Goal: Task Accomplishment & Management: Use online tool/utility

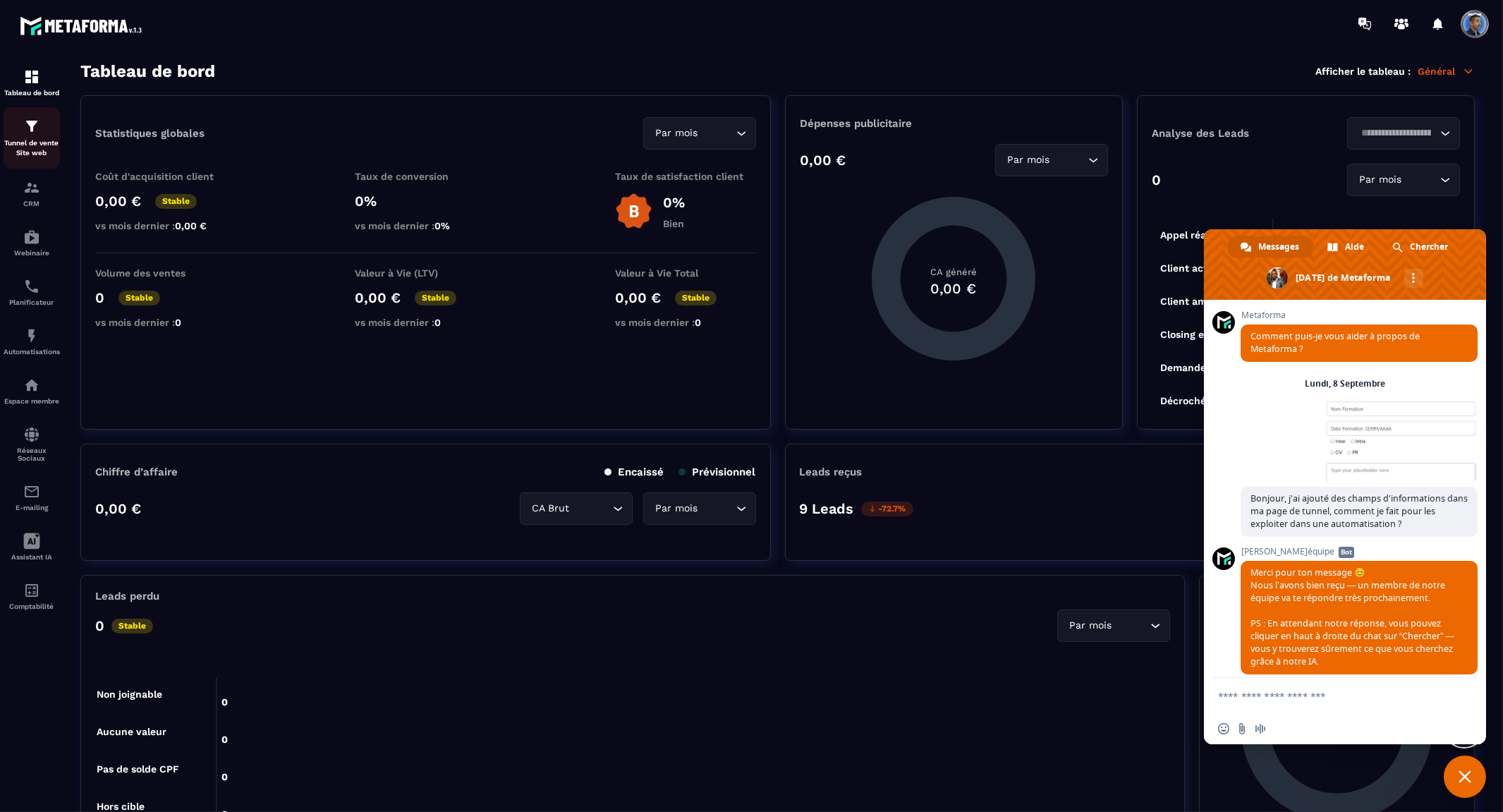
click at [17, 142] on p "Tunnel de vente Site web" at bounding box center [32, 148] width 57 height 20
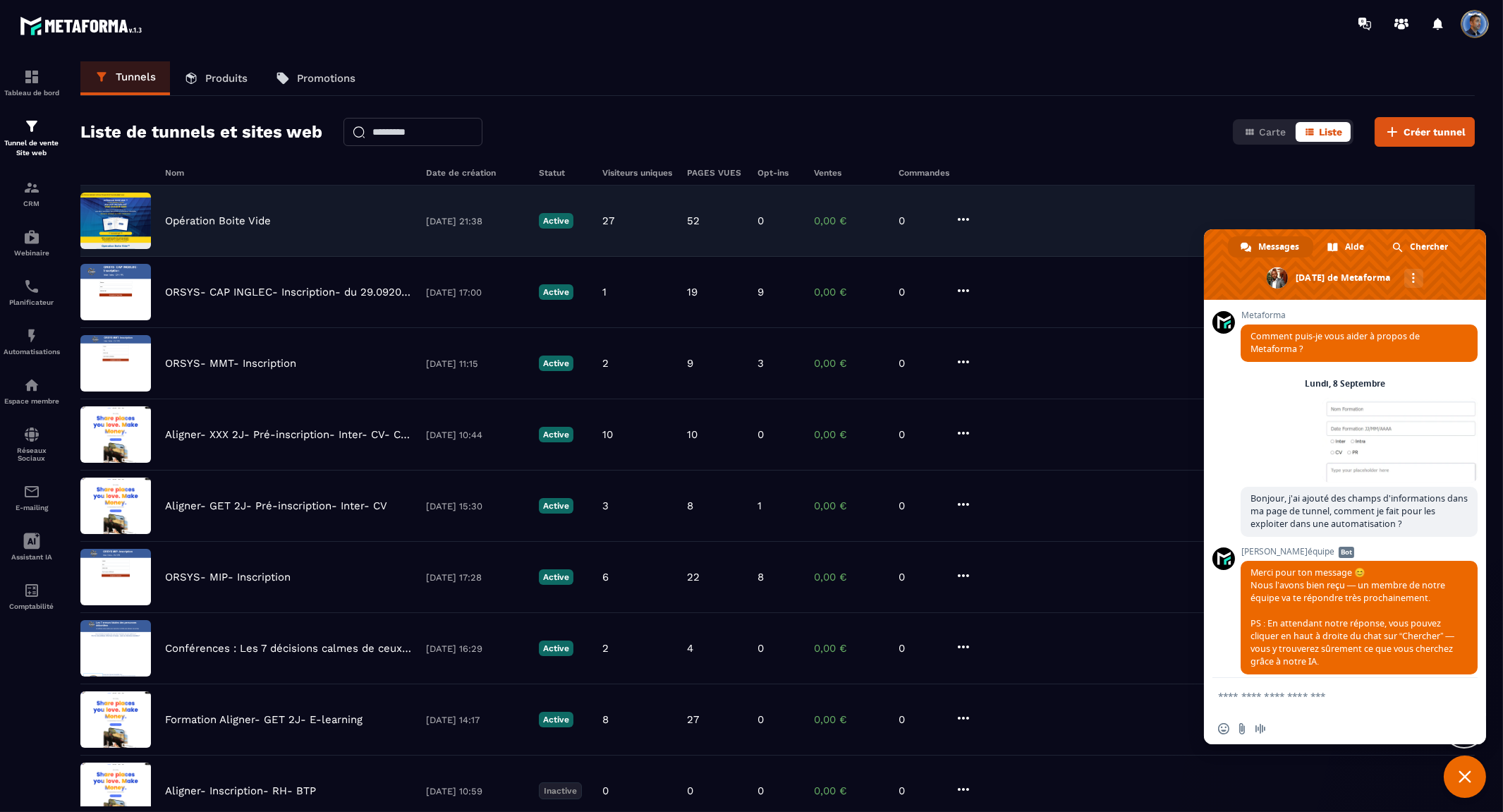
click at [205, 221] on p "Opération Boite Vide" at bounding box center [217, 221] width 105 height 13
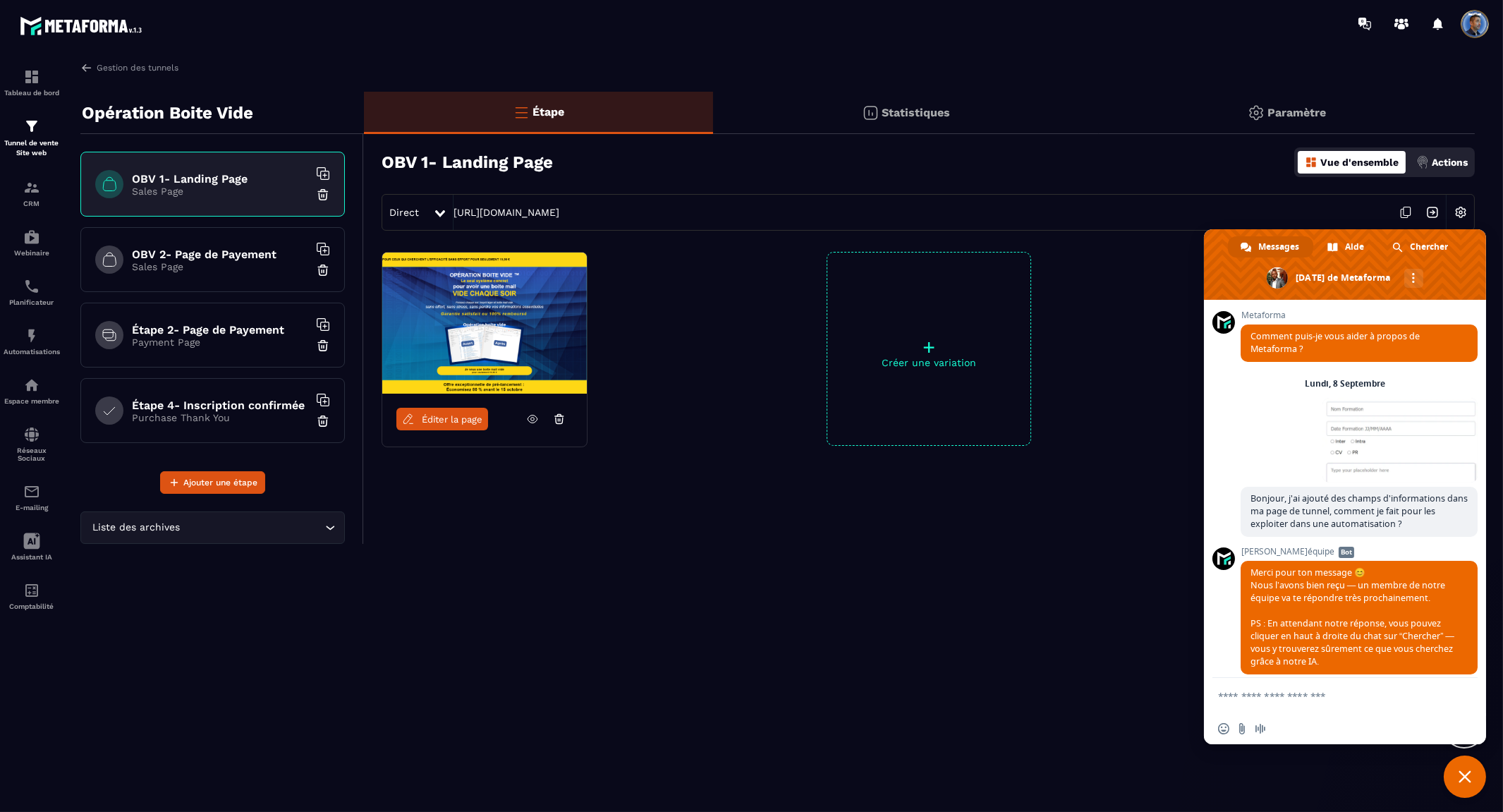
click at [227, 245] on div "OBV 2- Page de Payement Sales Page" at bounding box center [213, 260] width 265 height 65
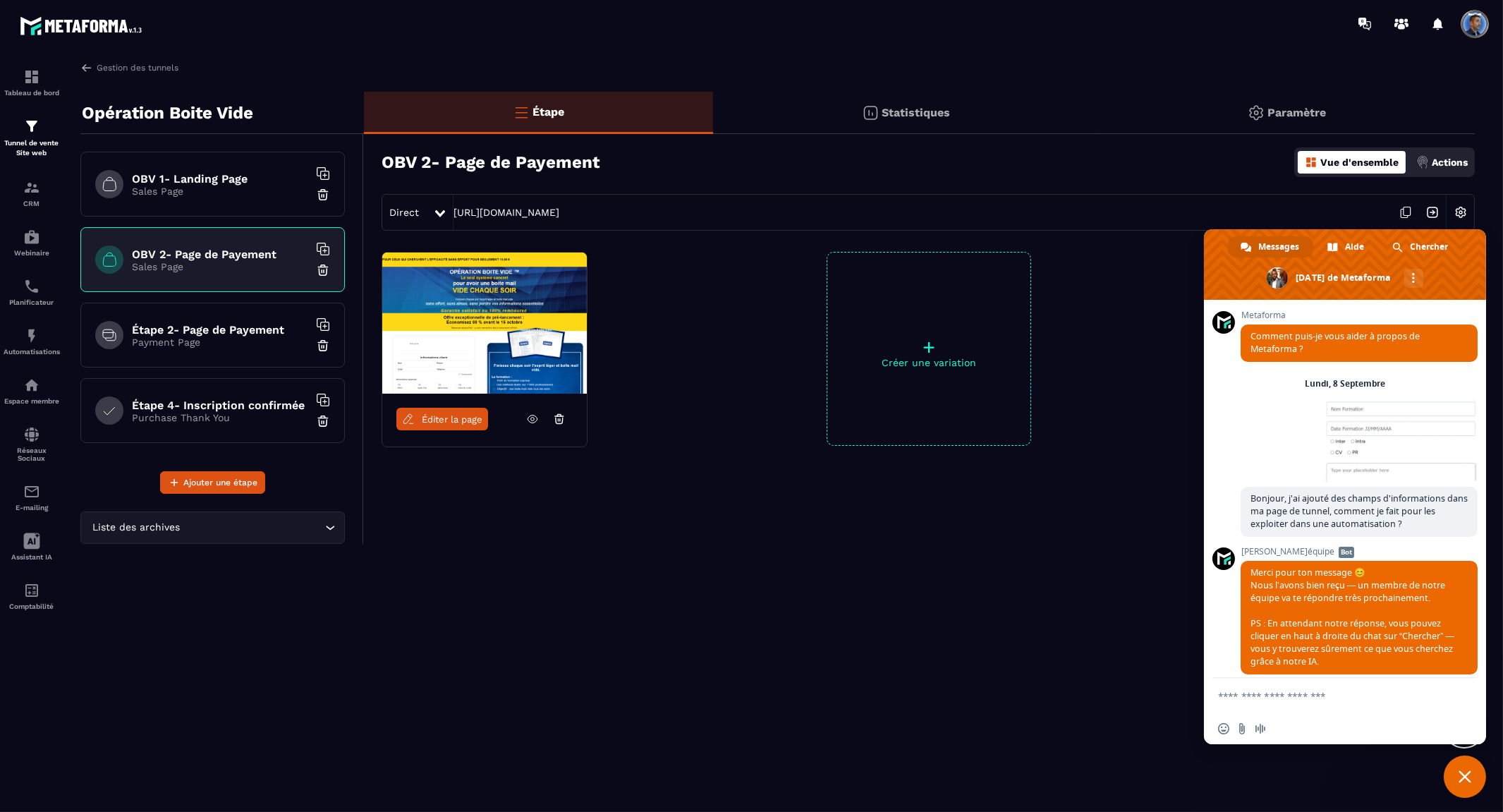
drag, startPoint x: 241, startPoint y: 335, endPoint x: 685, endPoint y: 487, distance: 469.3
click at [685, 487] on div "Éditer la page + Créer une variation" at bounding box center [919, 384] width 1111 height 265
click at [245, 258] on h6 "OBV 2- Page de Payement" at bounding box center [219, 254] width 176 height 13
click at [242, 334] on h6 "Étape 2- Page de Payement" at bounding box center [219, 329] width 176 height 13
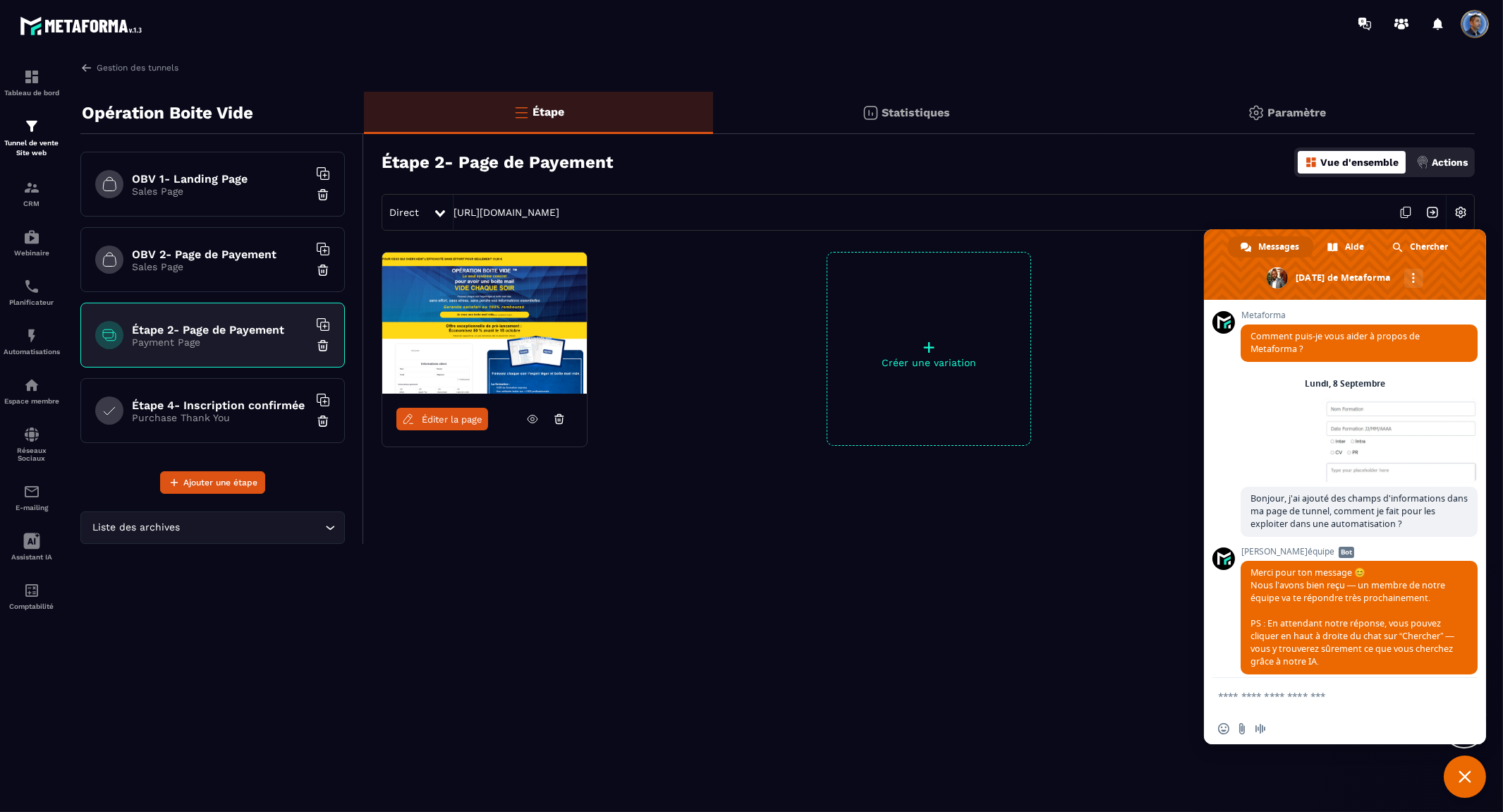
drag, startPoint x: 455, startPoint y: 428, endPoint x: 459, endPoint y: 421, distance: 8.1
click at [459, 421] on span "Éditer la page" at bounding box center [452, 419] width 61 height 11
